Goal: Information Seeking & Learning: Find specific fact

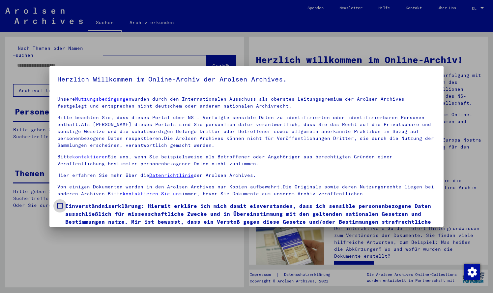
click at [60, 206] on span at bounding box center [59, 205] width 5 height 5
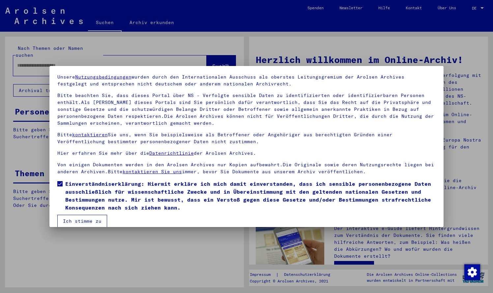
scroll to position [22, 0]
click at [83, 221] on button "Ich stimme zu" at bounding box center [82, 220] width 50 height 13
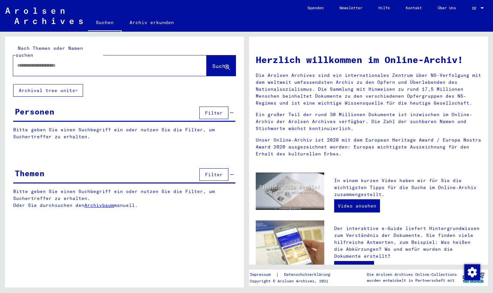
click at [53, 62] on input "text" at bounding box center [102, 65] width 170 height 7
type input "**********"
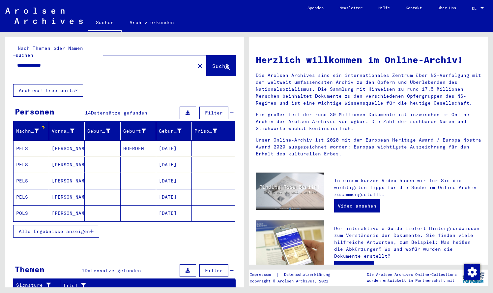
click at [67, 228] on span "Alle Ergebnisse anzeigen" at bounding box center [54, 231] width 71 height 6
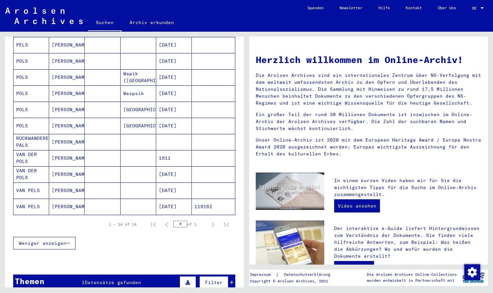
scroll to position [154, 0]
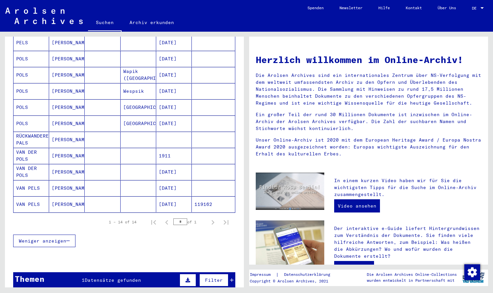
click at [26, 180] on mat-cell "VAN PELS" at bounding box center [32, 188] width 36 height 16
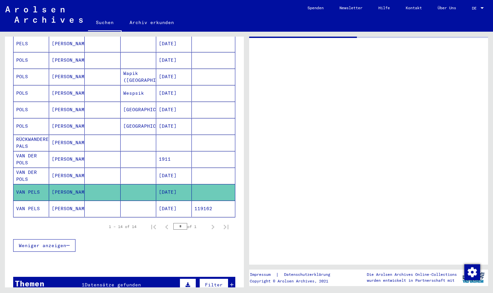
scroll to position [156, 0]
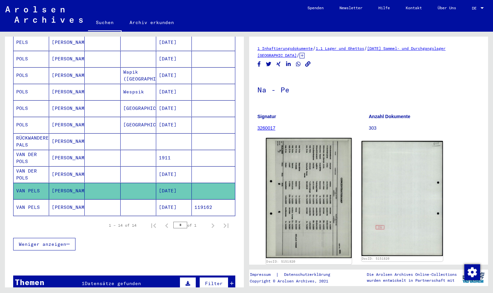
click at [301, 187] on img at bounding box center [309, 198] width 86 height 120
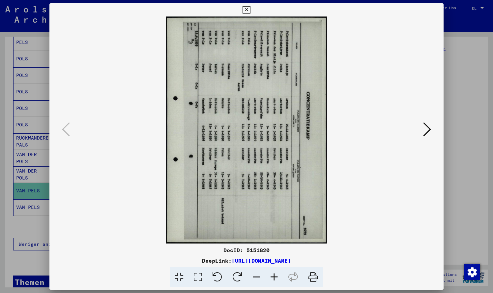
click at [217, 276] on icon at bounding box center [217, 277] width 20 height 20
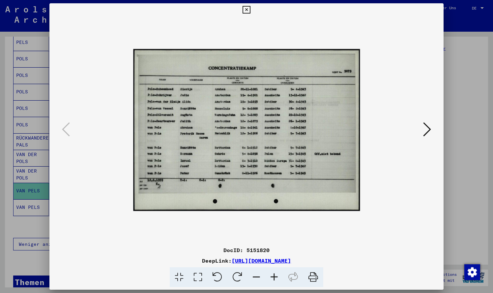
click at [427, 130] on icon at bounding box center [427, 129] width 8 height 16
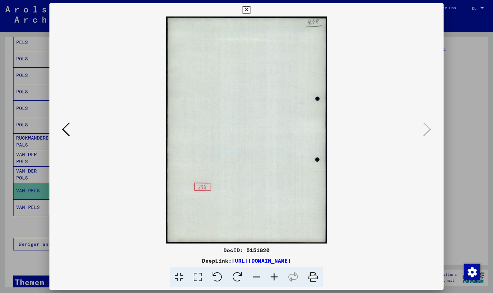
click at [250, 9] on icon at bounding box center [247, 10] width 8 height 8
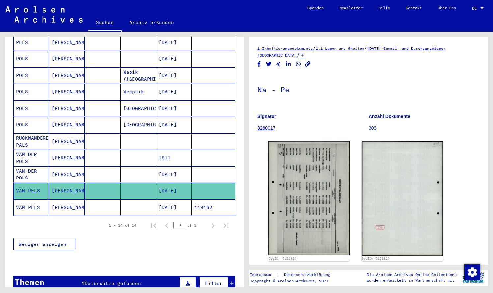
click at [29, 199] on mat-cell "VAN PELS" at bounding box center [32, 207] width 36 height 16
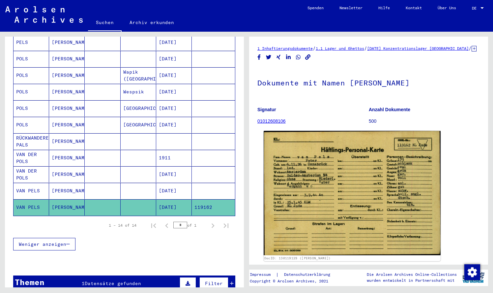
click at [327, 185] on img at bounding box center [352, 193] width 177 height 124
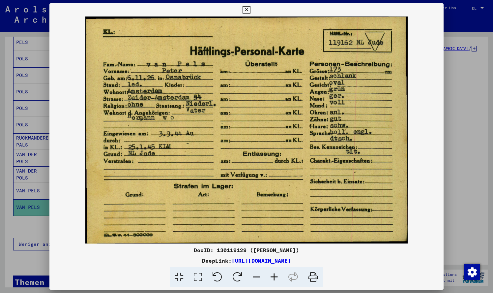
click at [250, 9] on icon at bounding box center [247, 10] width 8 height 8
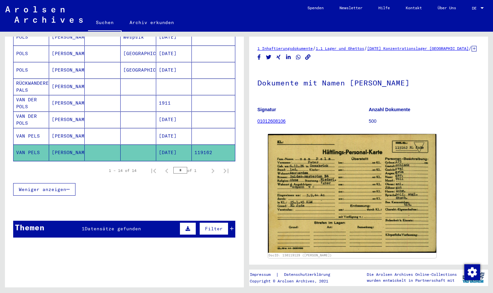
scroll to position [210, 0]
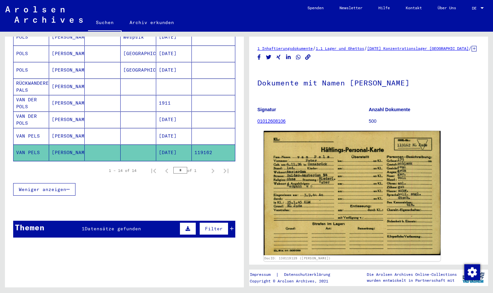
click at [351, 199] on img at bounding box center [352, 193] width 177 height 124
